Goal: Download file/media

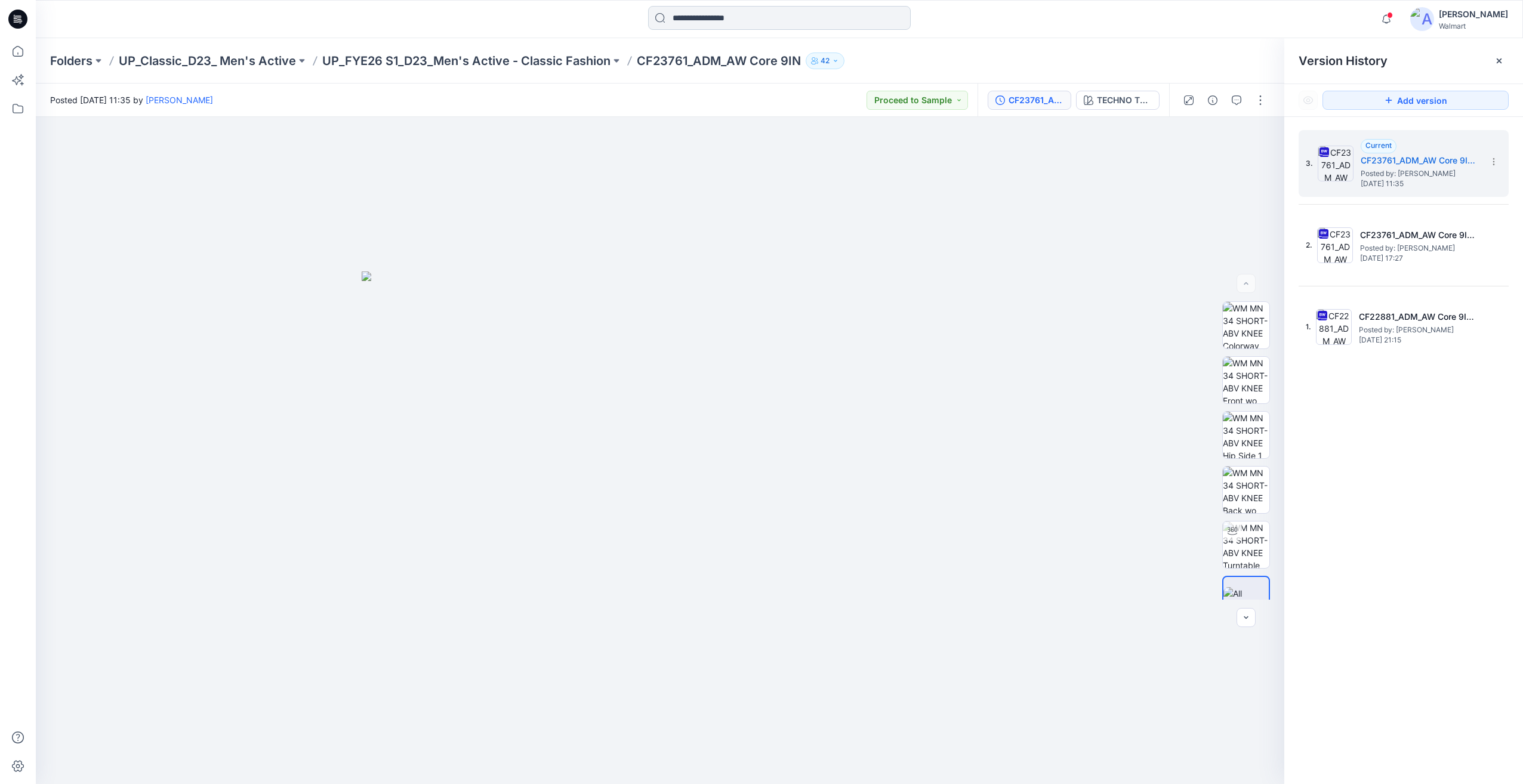
click at [706, 18] on input at bounding box center [779, 18] width 262 height 23
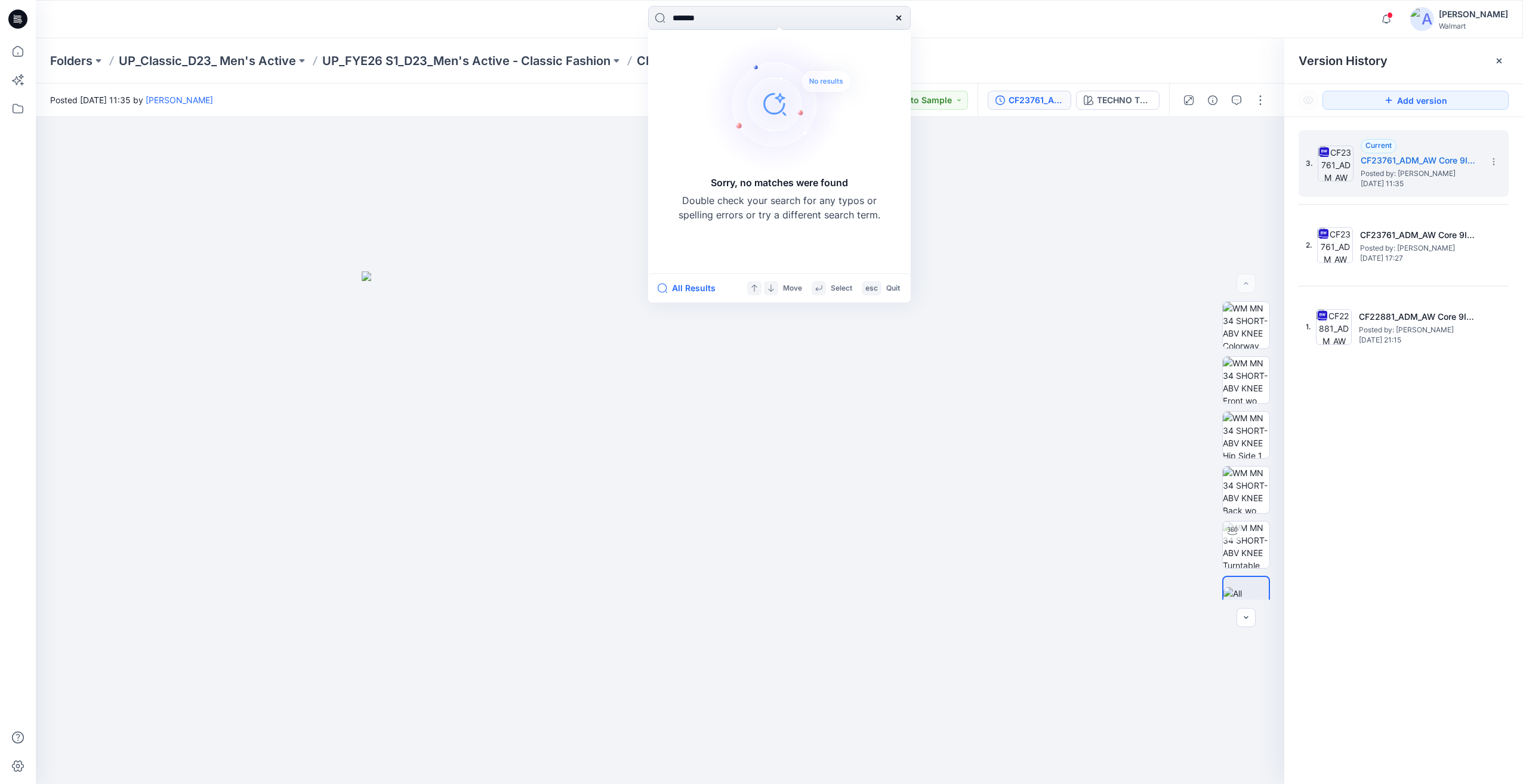
type input "*******"
click at [22, 43] on icon at bounding box center [18, 51] width 26 height 26
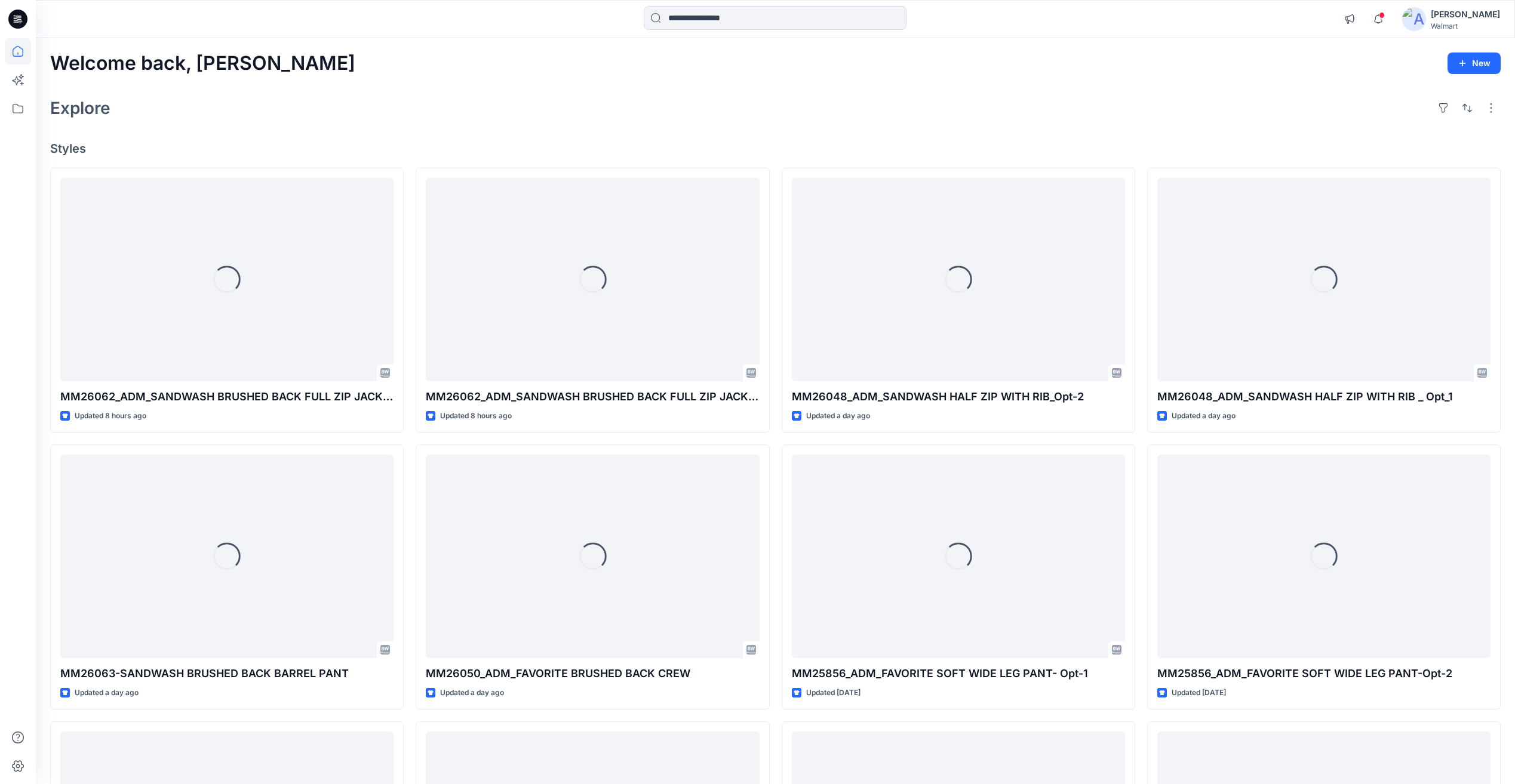
click at [18, 23] on icon at bounding box center [18, 18] width 19 height 19
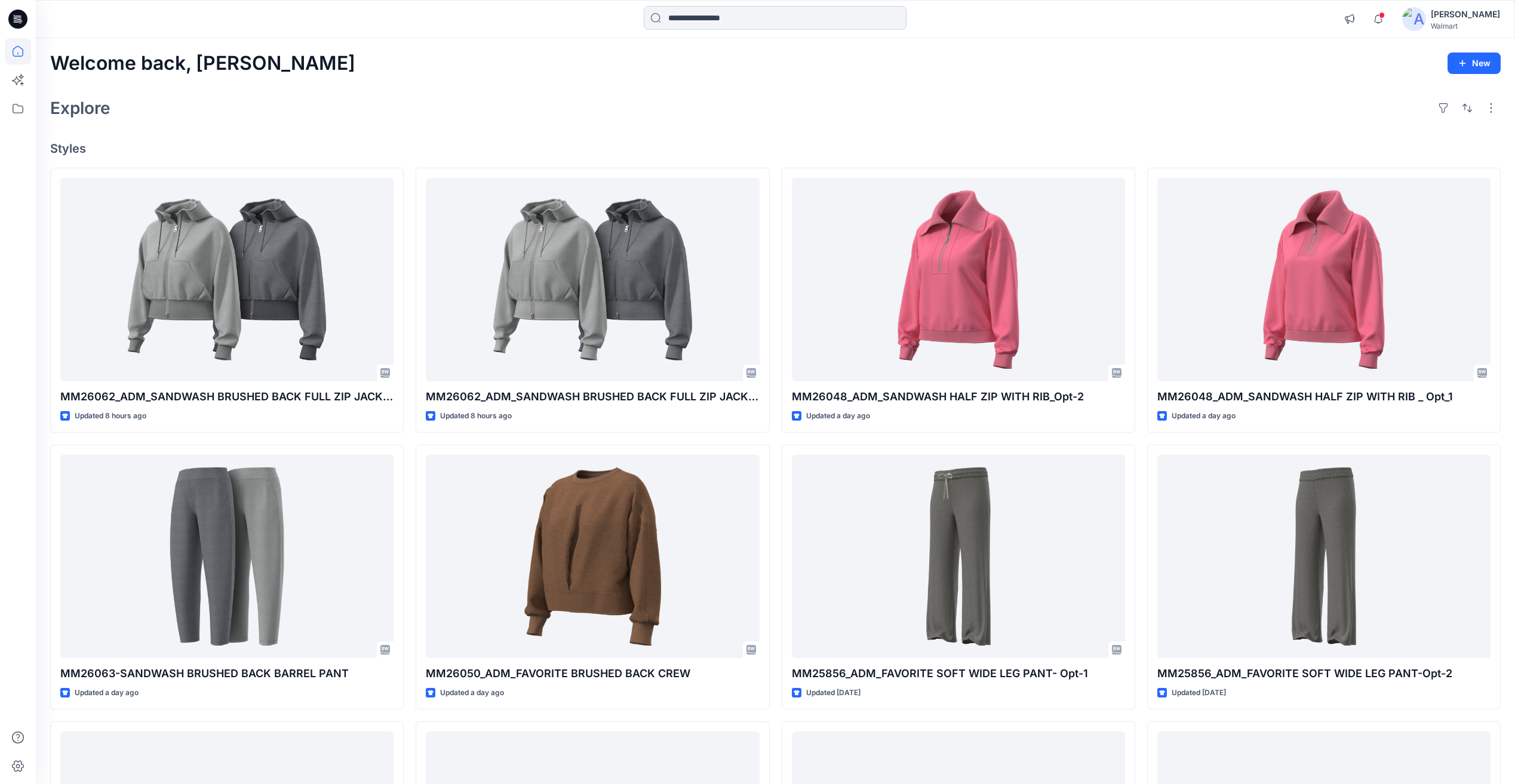
click at [670, 11] on input at bounding box center [774, 18] width 263 height 23
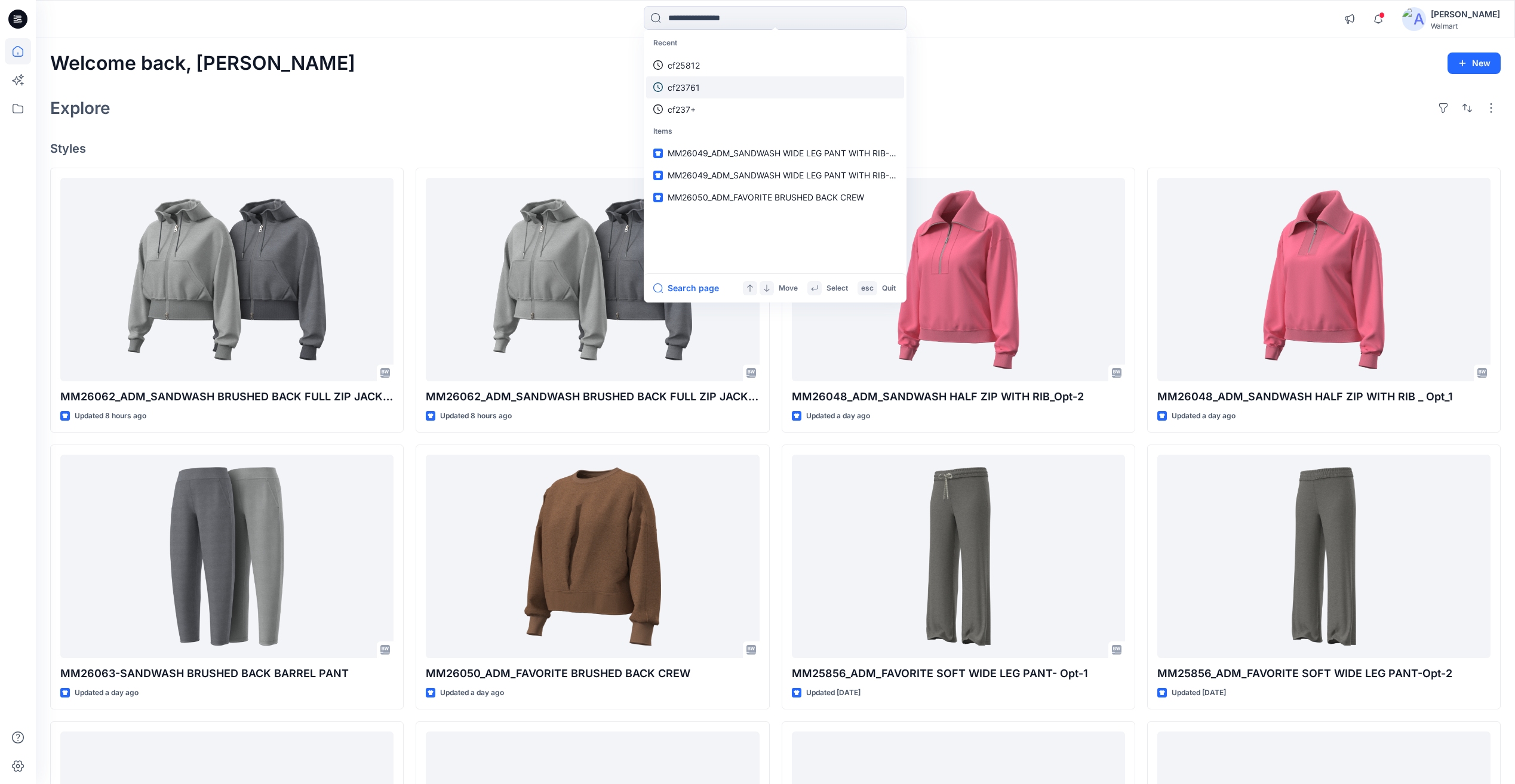
paste input "*******"
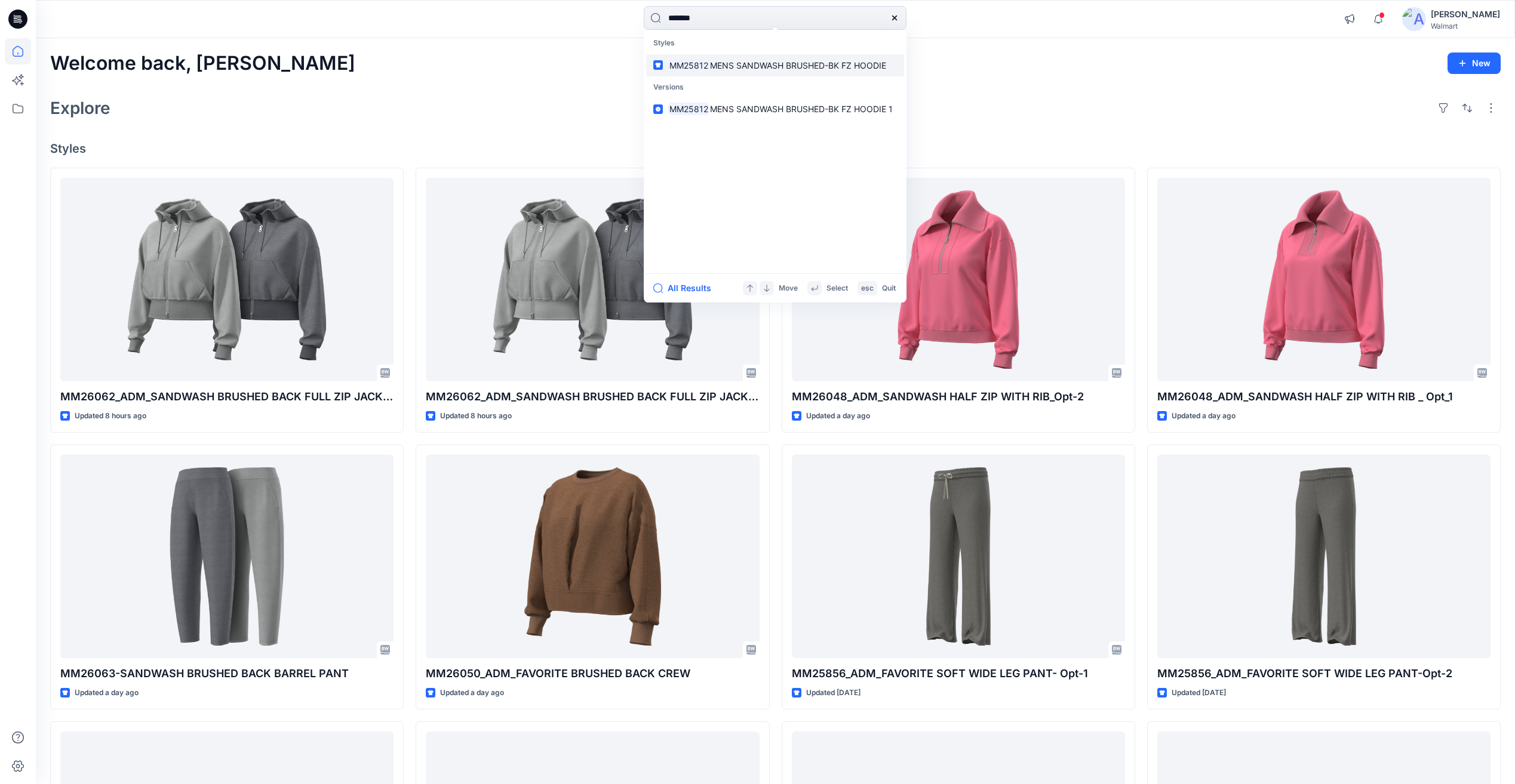
type input "*******"
click at [729, 72] on link "MM25812 MENS SANDWASH BRUSHED-BK FZ HOODIE" at bounding box center [774, 65] width 258 height 22
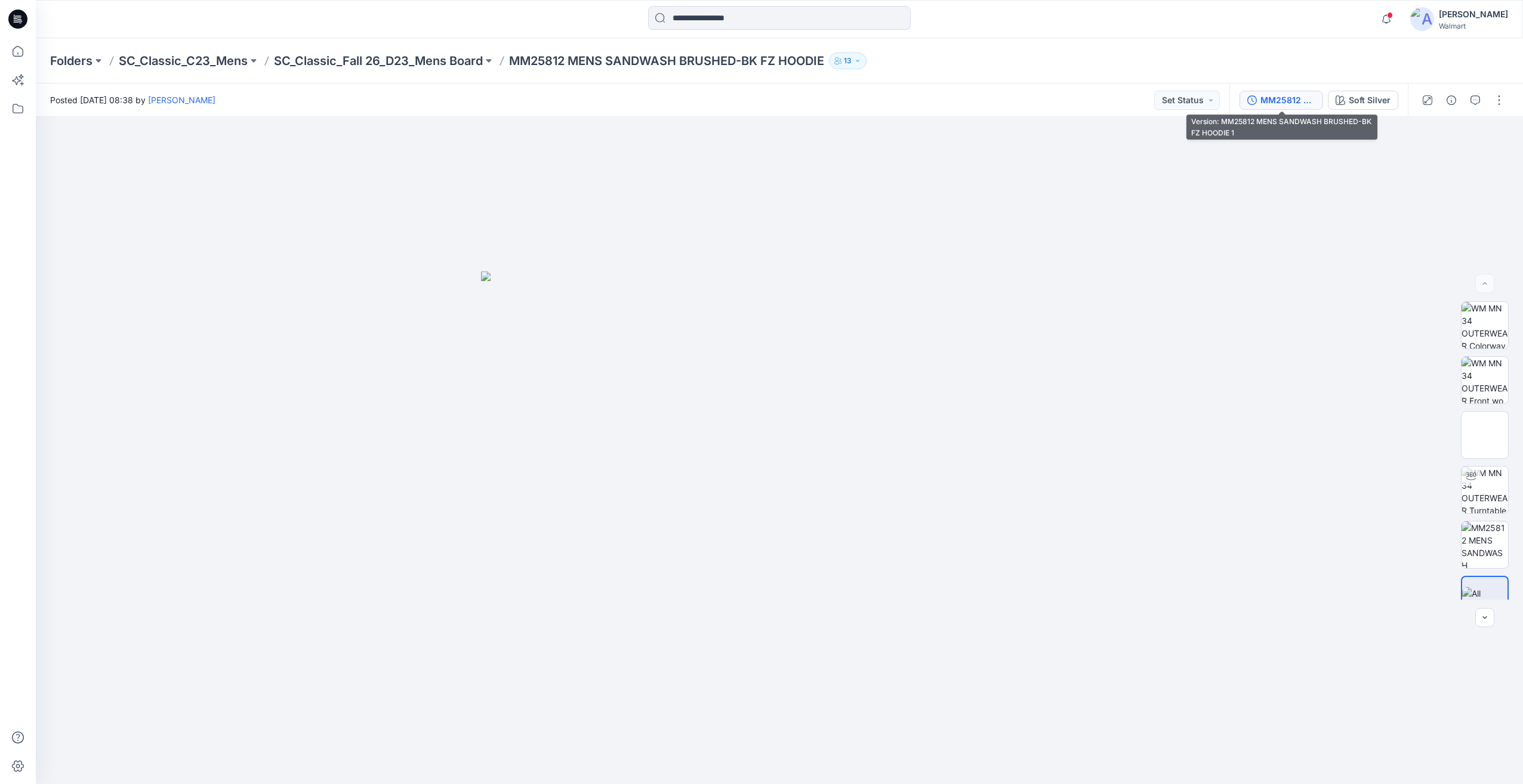
click at [1303, 98] on div "MM25812 MENS SANDWASH BRUSHED-BK FZ HOODIE 1" at bounding box center [1287, 101] width 55 height 13
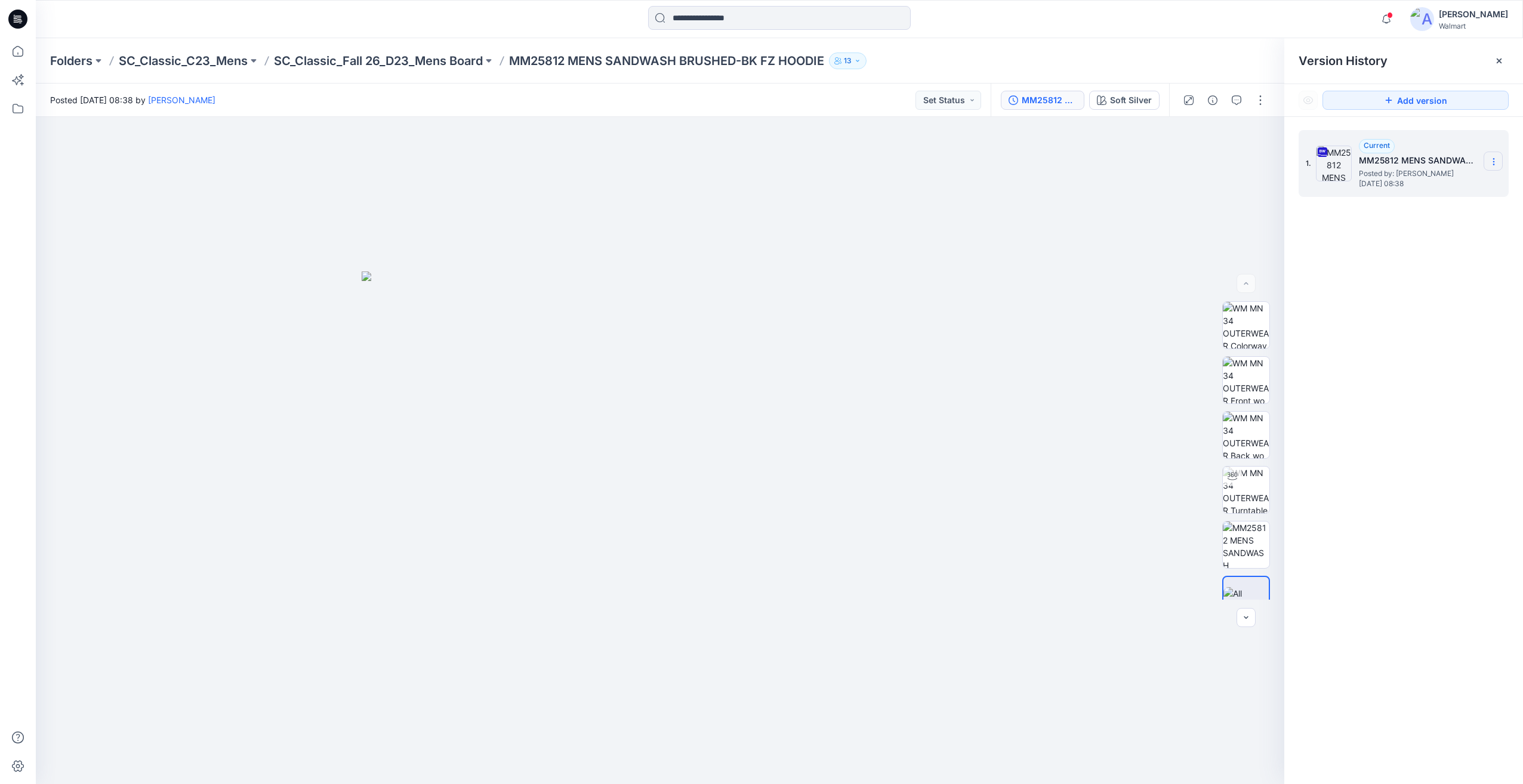
click at [1494, 159] on icon at bounding box center [1494, 158] width 1 height 1
click at [1432, 183] on span "Download Source BW File" at bounding box center [1433, 184] width 100 height 14
drag, startPoint x: 703, startPoint y: 16, endPoint x: 715, endPoint y: 19, distance: 12.4
click at [703, 16] on input at bounding box center [779, 18] width 262 height 23
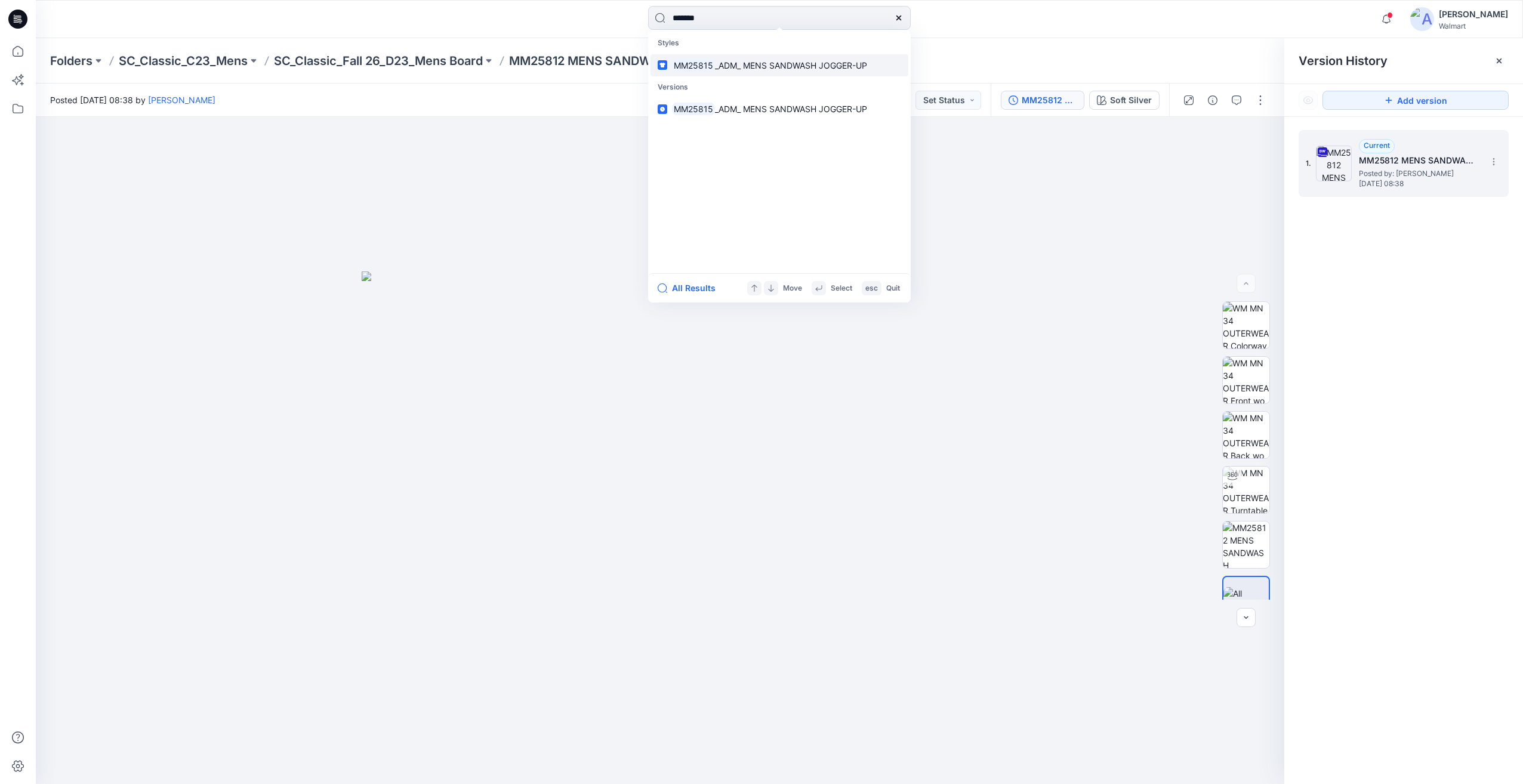
type input "*******"
click at [779, 70] on p "MM25815 _ADM_ MENS SANDWASH JOGGER-UP" at bounding box center [769, 65] width 195 height 13
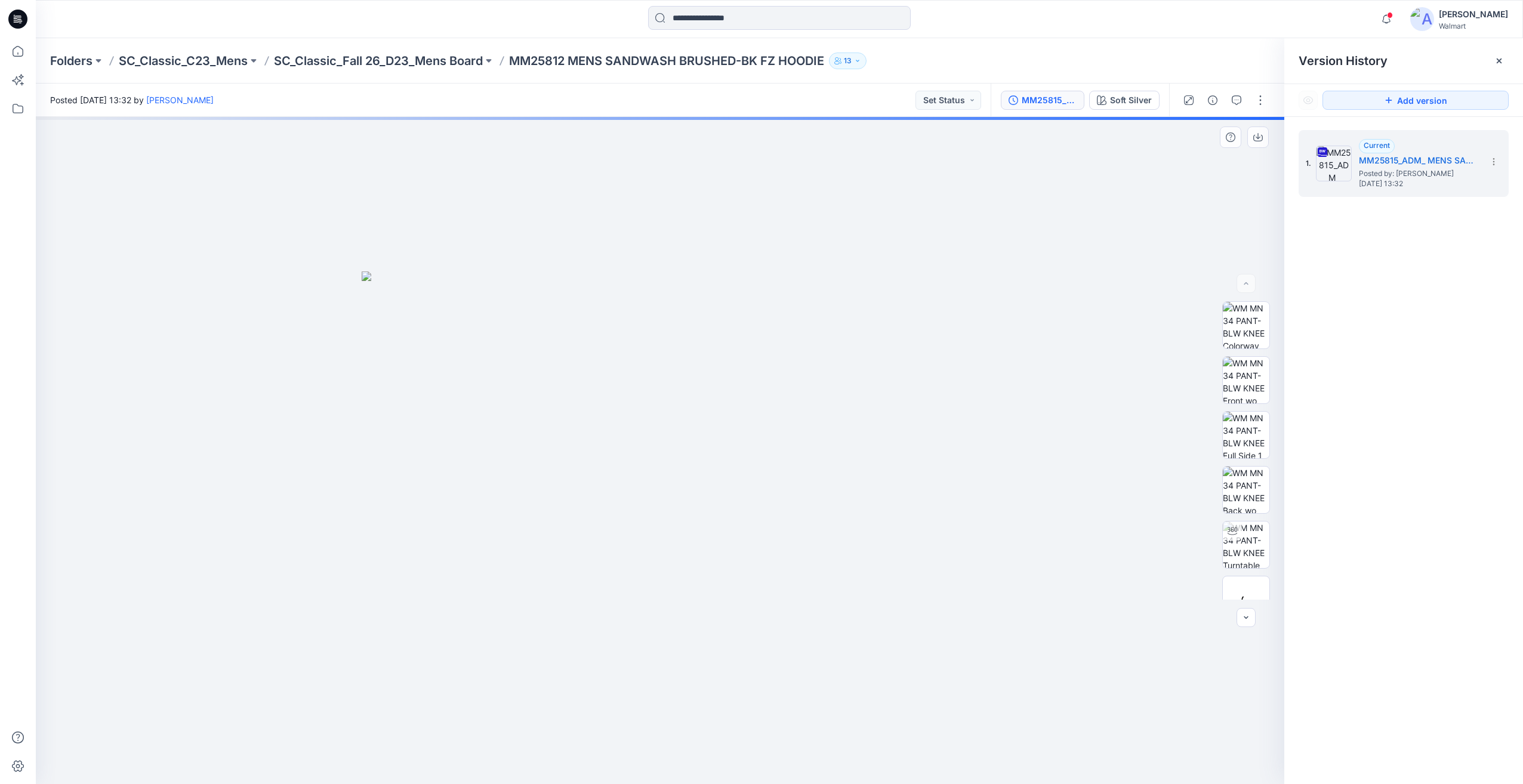
drag, startPoint x: 436, startPoint y: 428, endPoint x: 452, endPoint y: 432, distance: 16.5
click at [452, 432] on img at bounding box center [660, 527] width 597 height 512
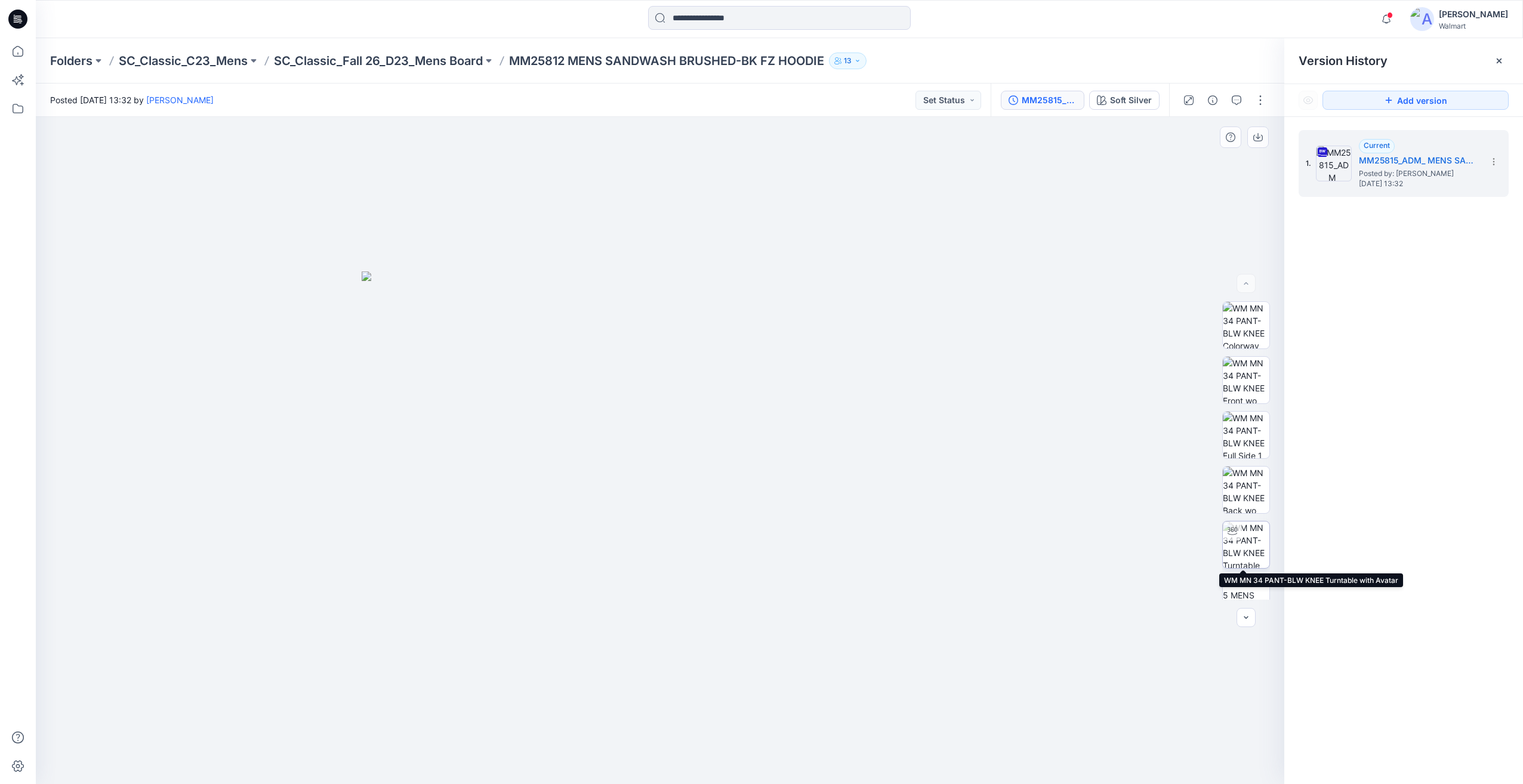
click at [1255, 541] on img at bounding box center [1246, 545] width 47 height 47
drag, startPoint x: 611, startPoint y: 764, endPoint x: 626, endPoint y: 725, distance: 41.8
click at [626, 726] on icon at bounding box center [662, 748] width 361 height 44
click at [1494, 159] on icon at bounding box center [1494, 158] width 1 height 1
click at [1432, 190] on span "Download Source BW File" at bounding box center [1433, 184] width 100 height 14
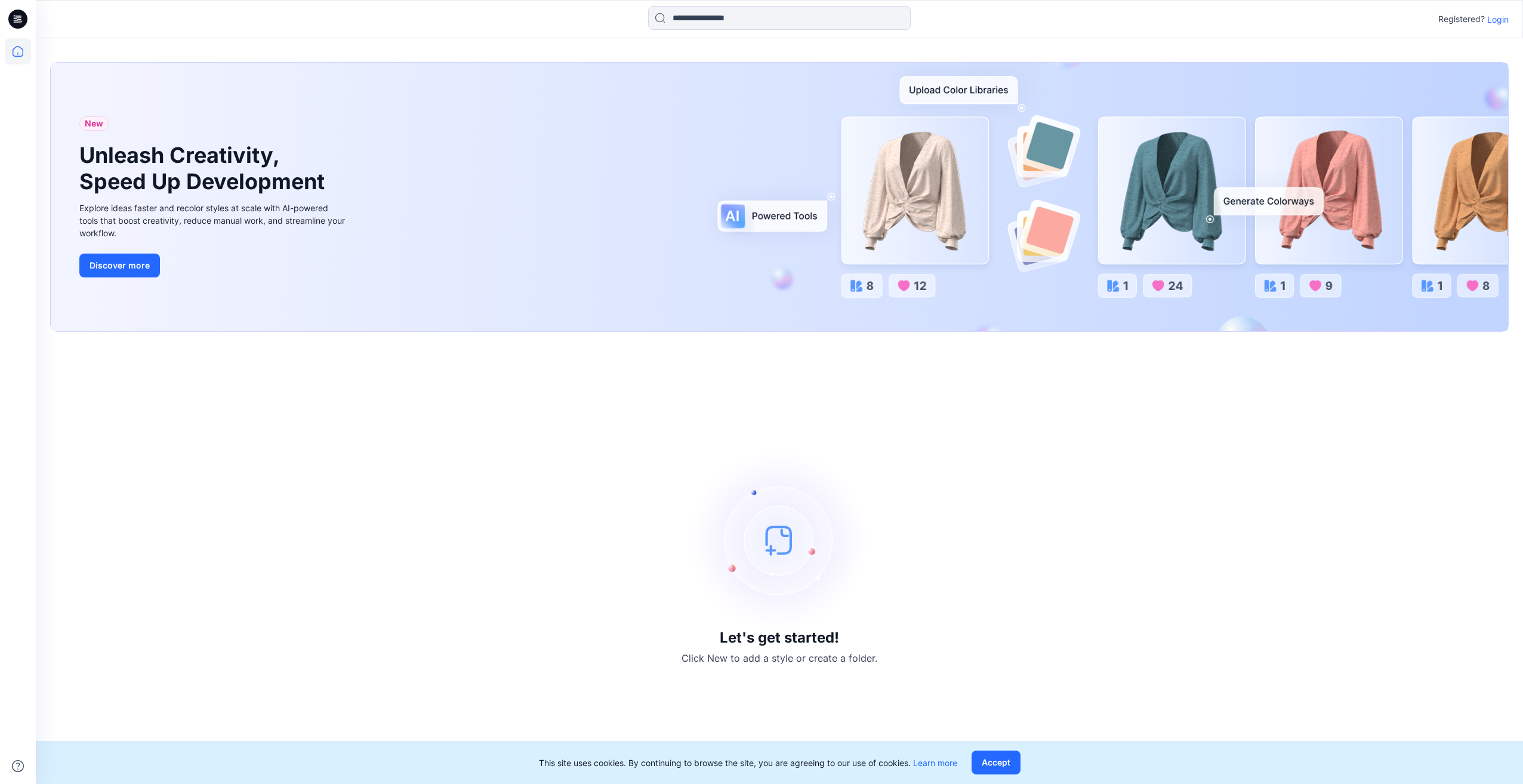
click at [12, 26] on icon at bounding box center [18, 18] width 19 height 19
click at [998, 765] on button "Accept" at bounding box center [996, 762] width 49 height 23
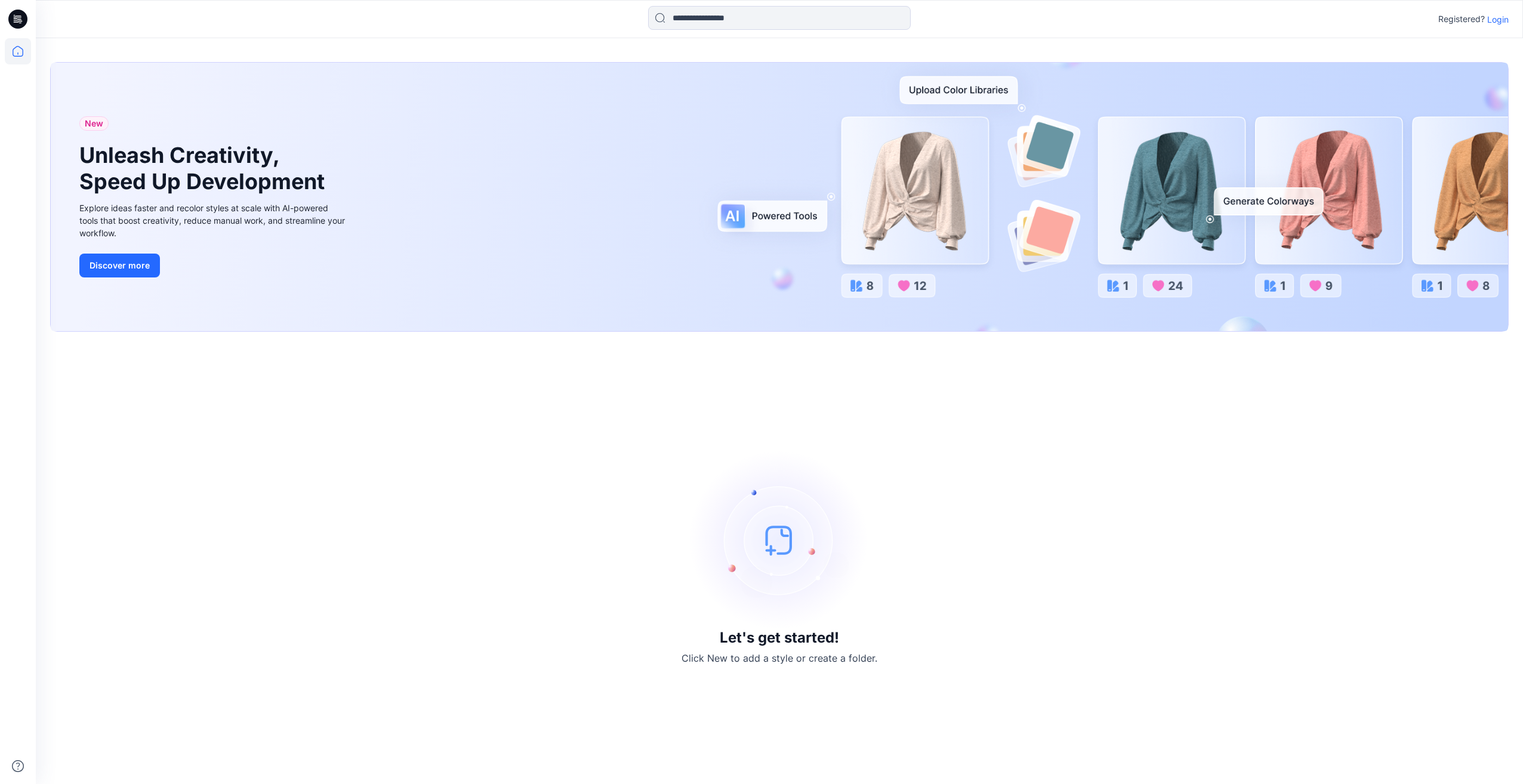
click at [7, 19] on div at bounding box center [18, 19] width 39 height 39
click at [1494, 19] on p "Login" at bounding box center [1498, 19] width 22 height 13
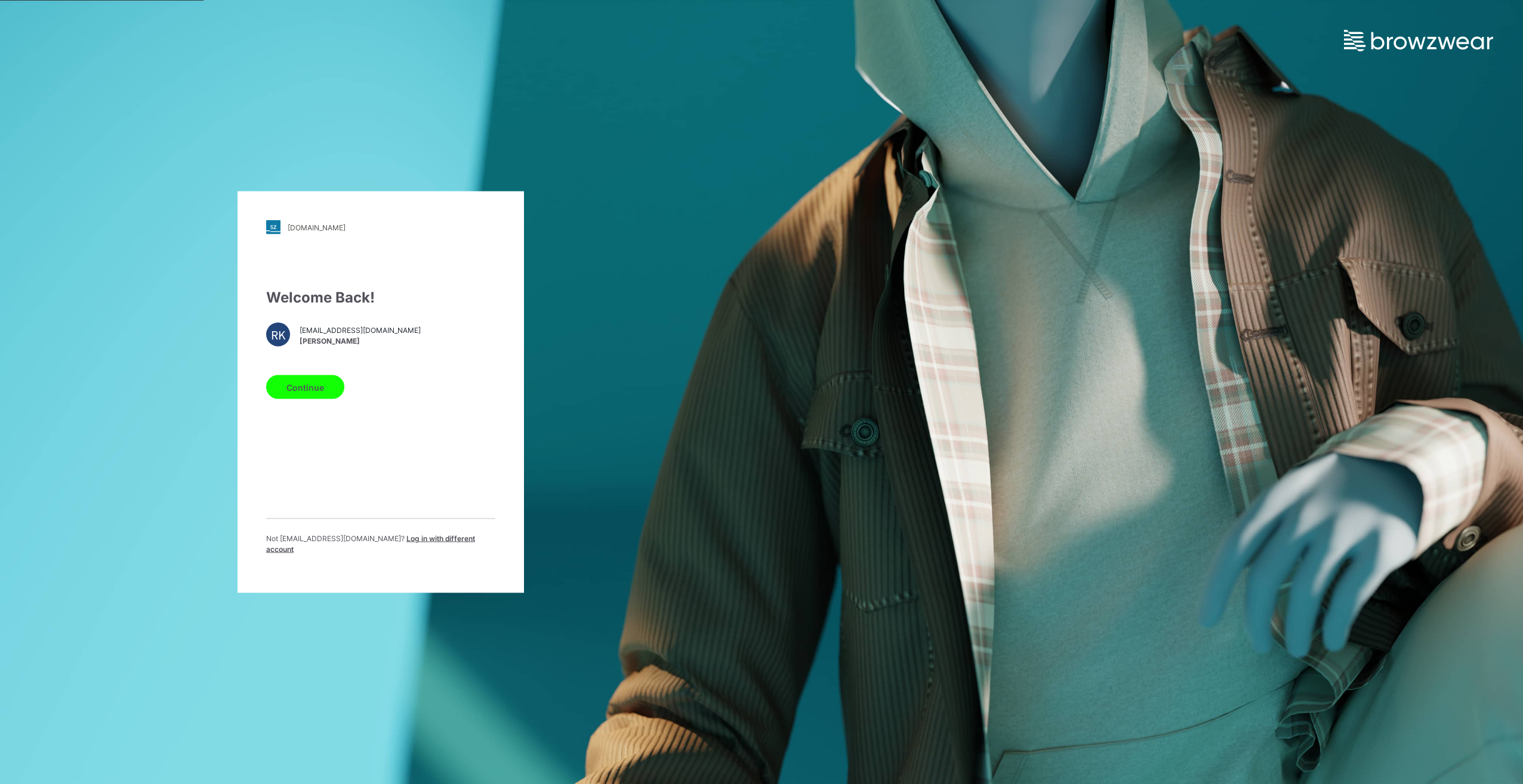
click at [309, 399] on button "Continue" at bounding box center [304, 387] width 78 height 23
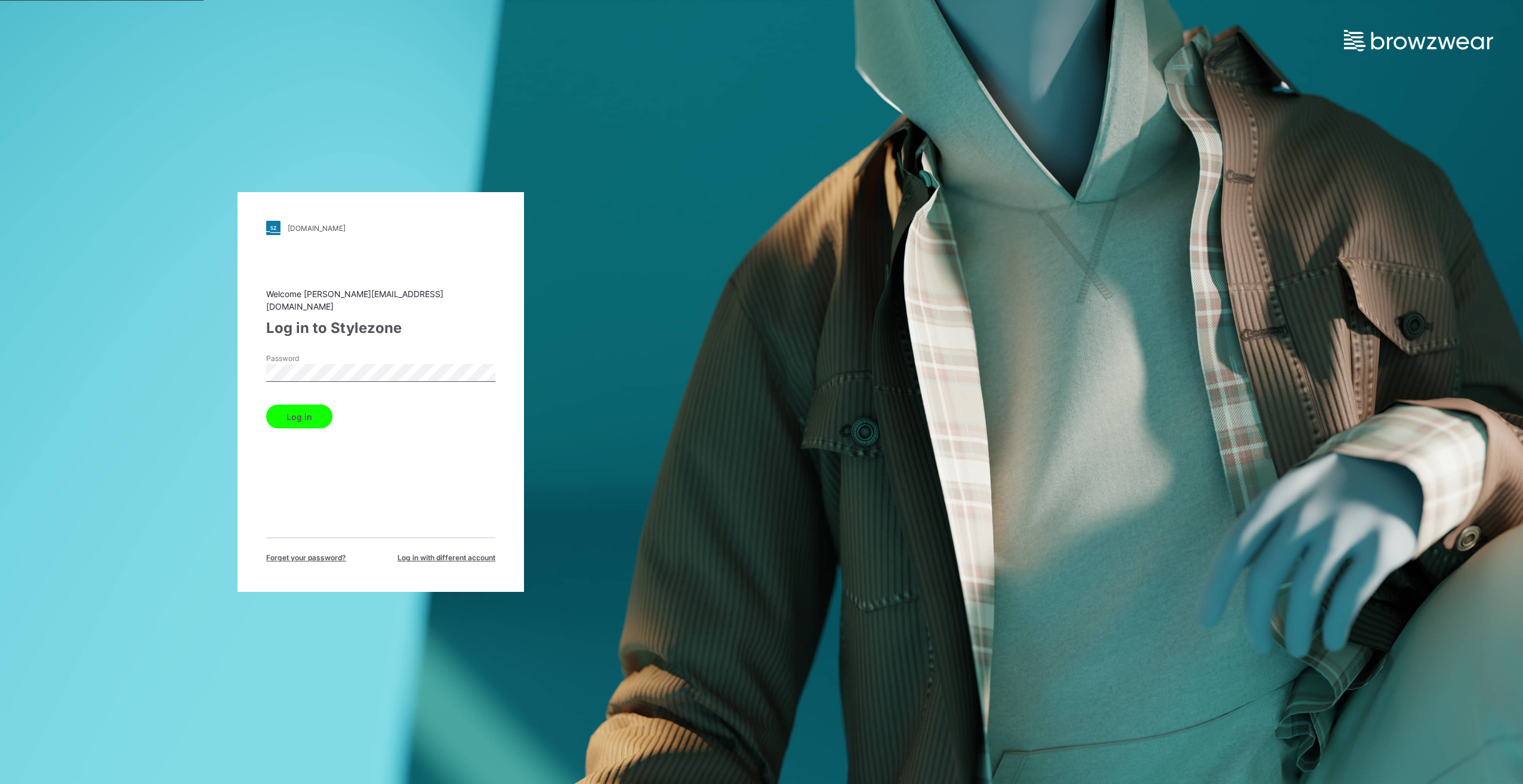
click at [292, 414] on button "Log in" at bounding box center [299, 417] width 66 height 23
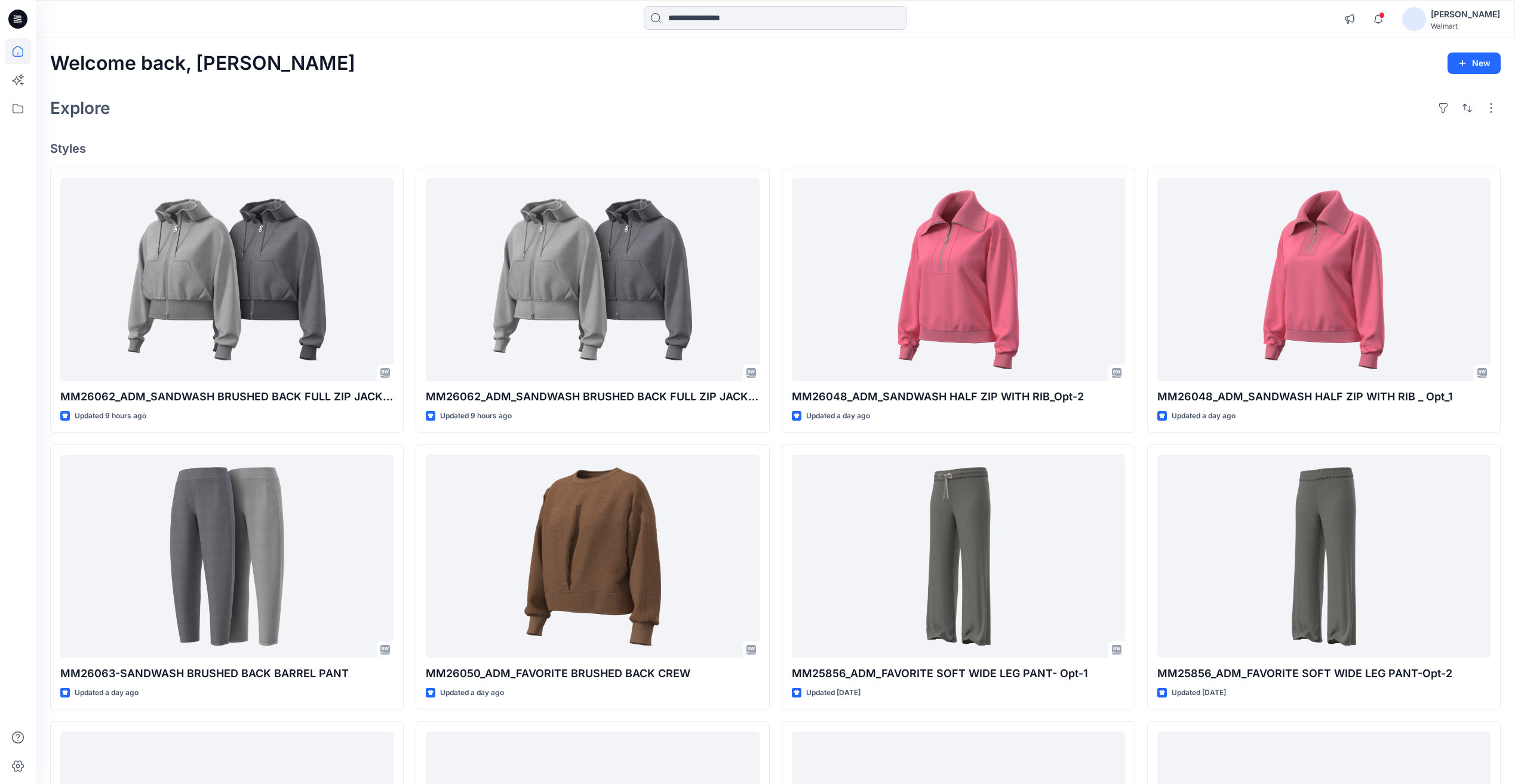
click at [740, 9] on input at bounding box center [774, 18] width 263 height 23
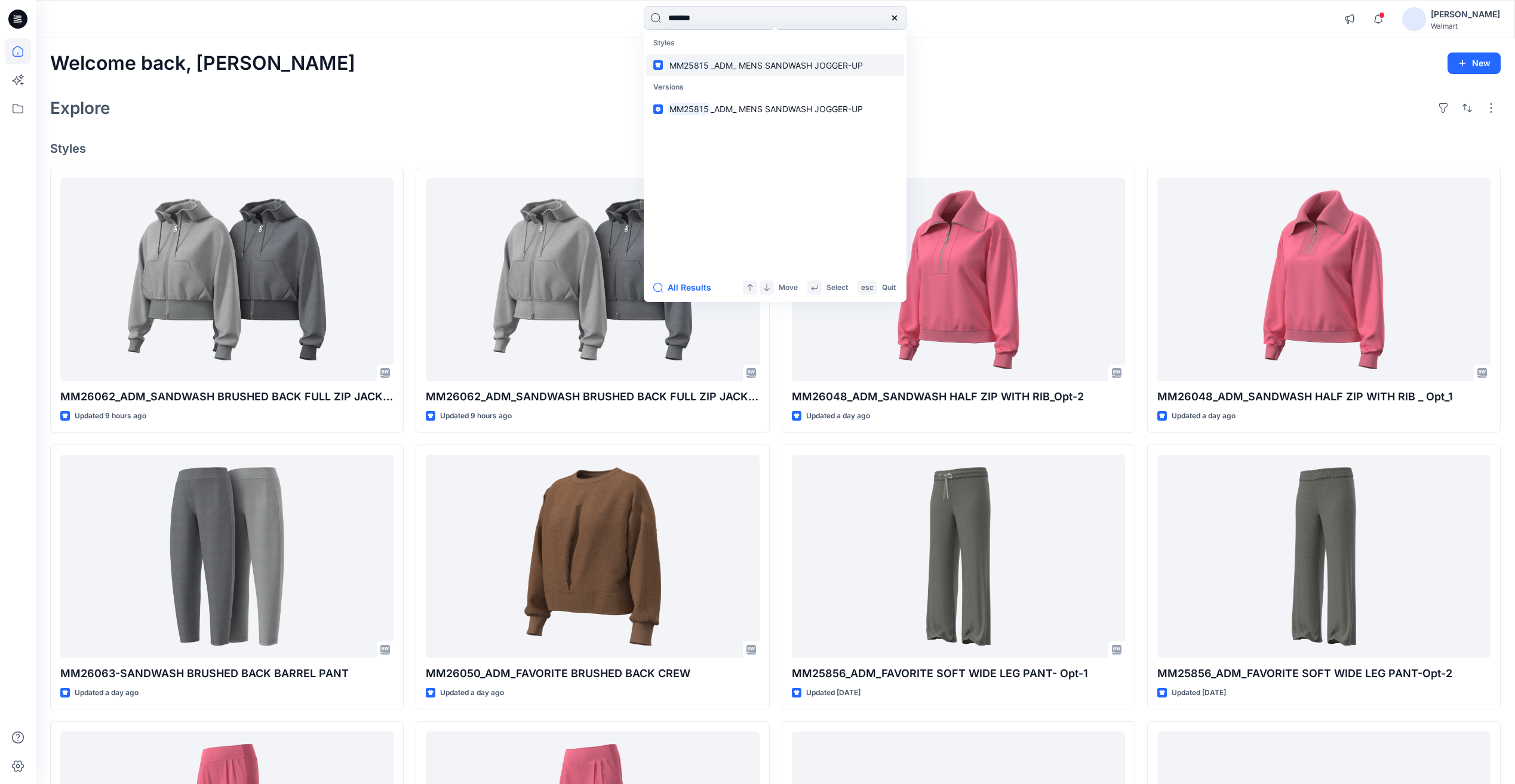
type input "*******"
drag, startPoint x: 721, startPoint y: 68, endPoint x: 724, endPoint y: 32, distance: 36.1
click at [721, 68] on span "_ADM_ MENS SANDWASH JOGGER-UP" at bounding box center [786, 65] width 152 height 10
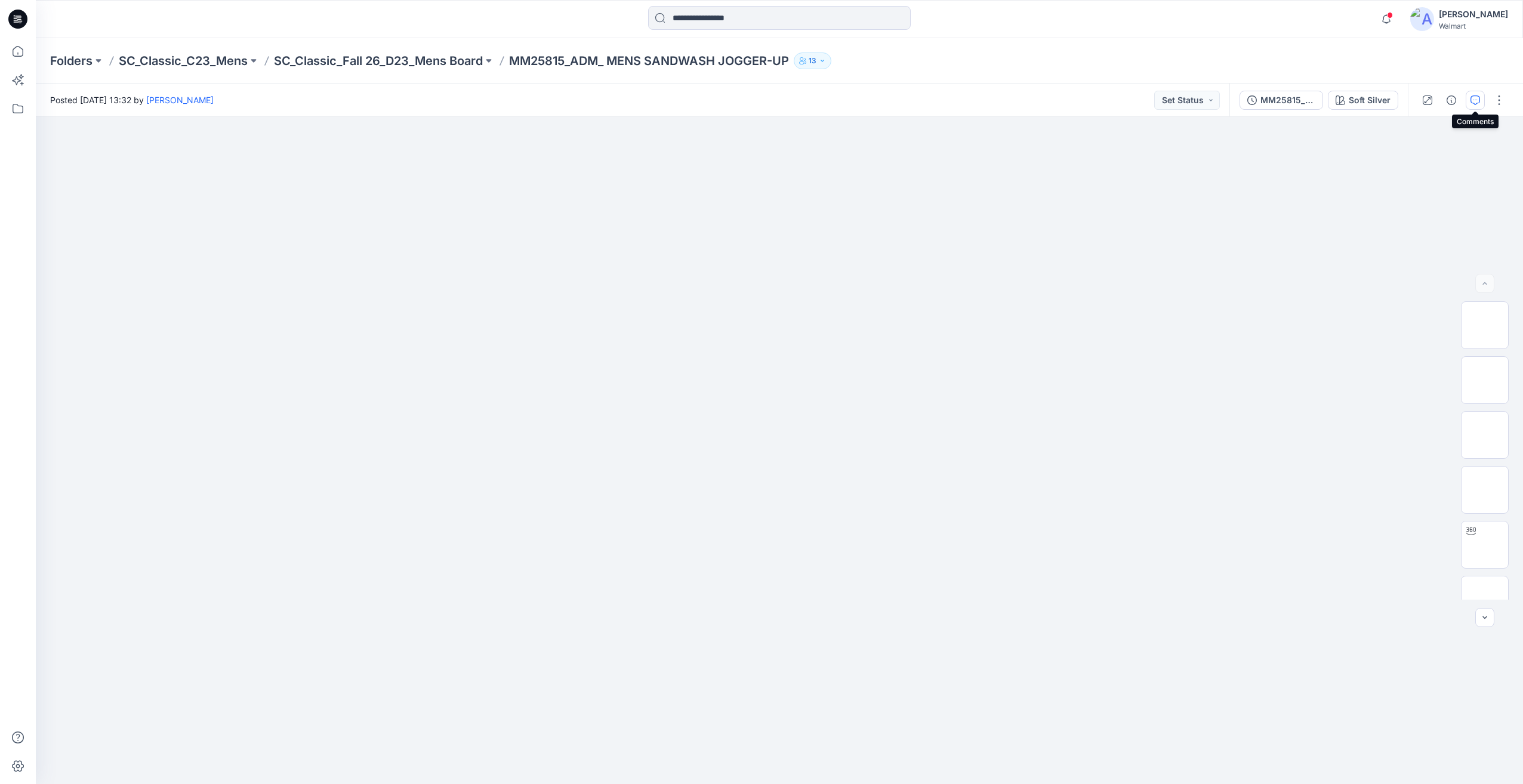
click at [1479, 101] on icon "button" at bounding box center [1475, 100] width 9 height 9
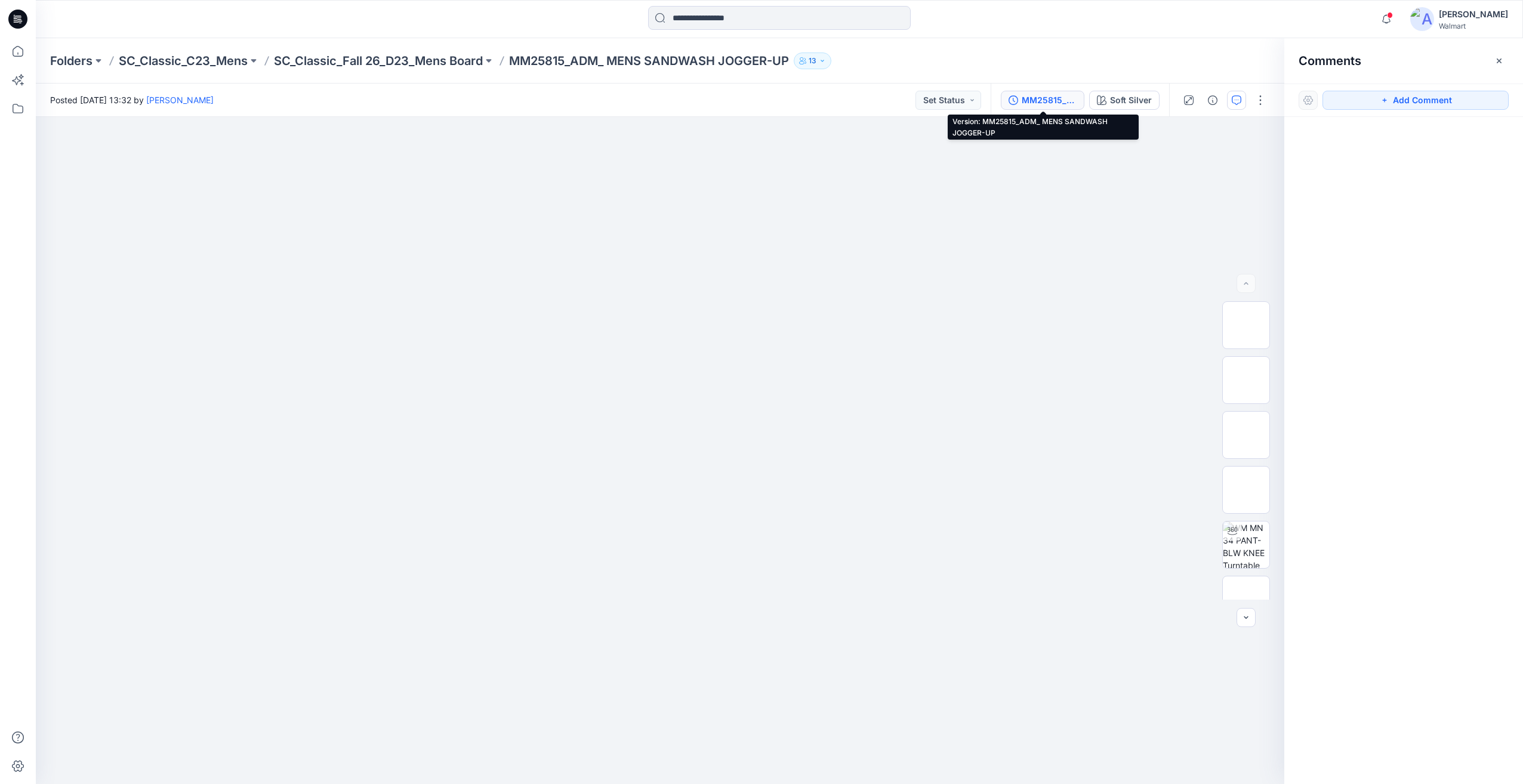
click at [1053, 105] on div "MM25815_ADM_ MENS SANDWASH JOGGER-UP" at bounding box center [1048, 101] width 55 height 13
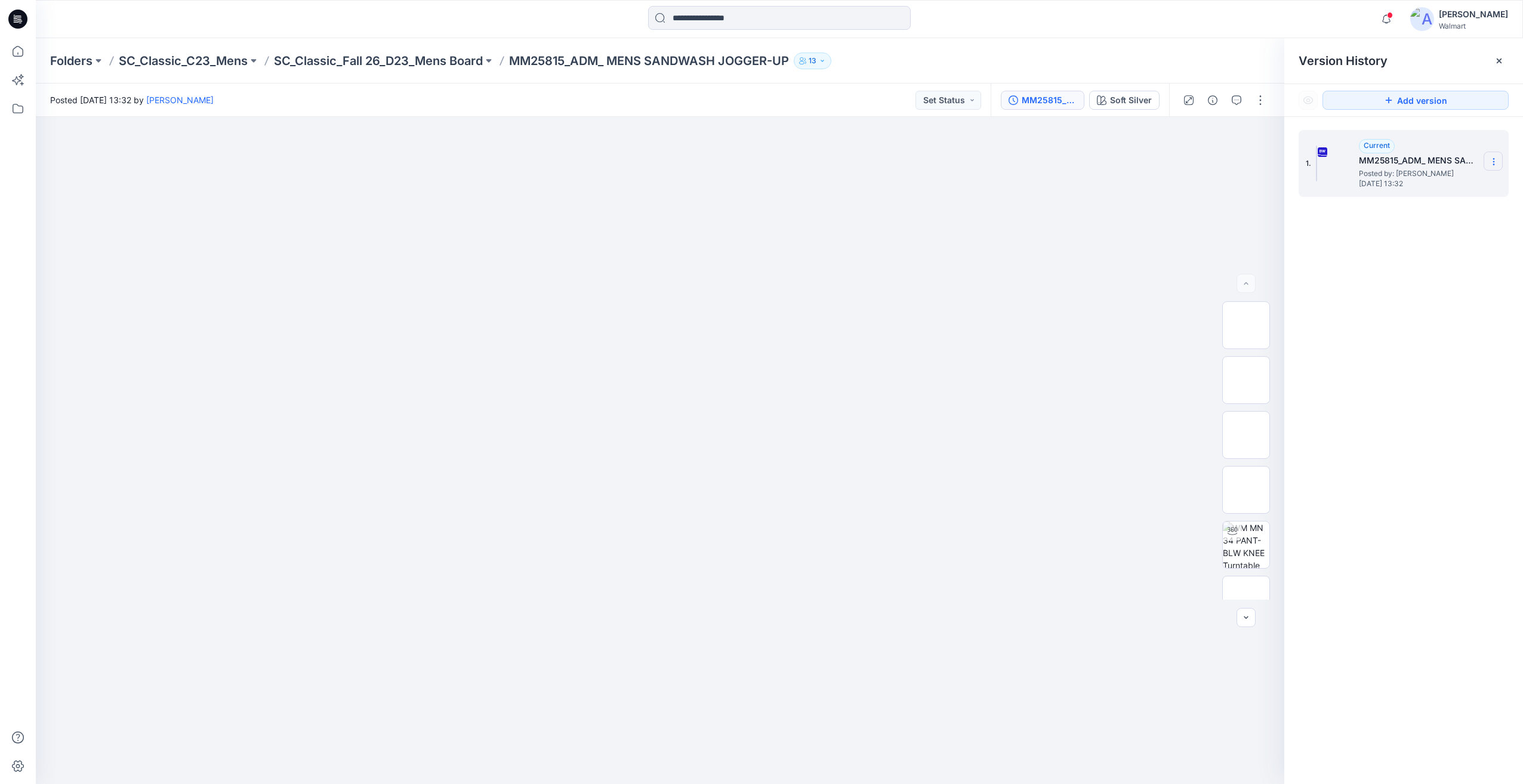
click at [1500, 162] on section at bounding box center [1493, 161] width 19 height 19
click at [1438, 194] on div "Download Source BW File" at bounding box center [1430, 184] width 138 height 23
